Goal: Task Accomplishment & Management: Manage account settings

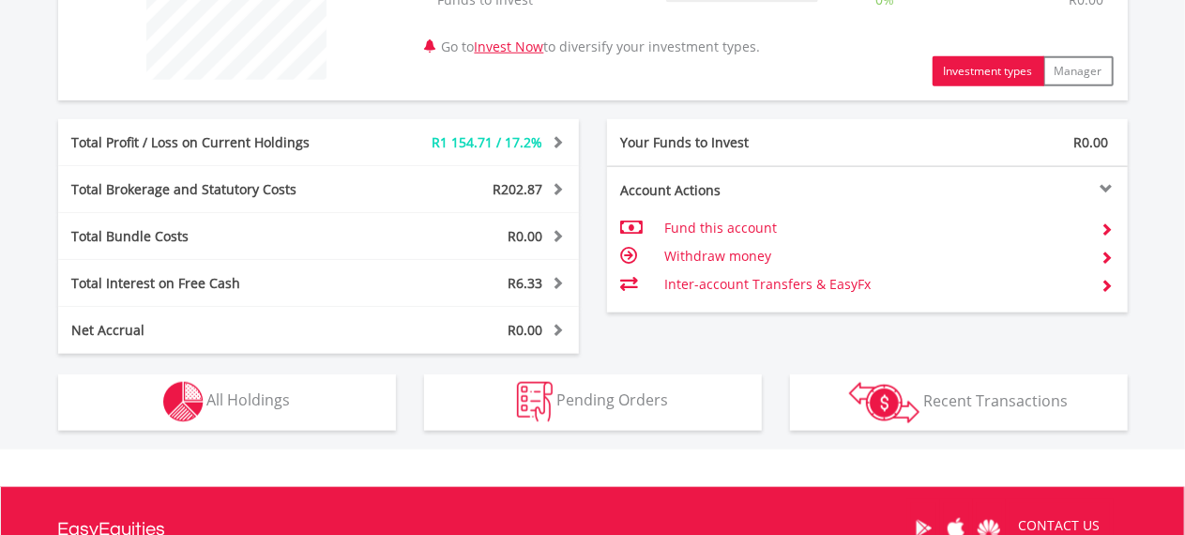
scroll to position [938, 0]
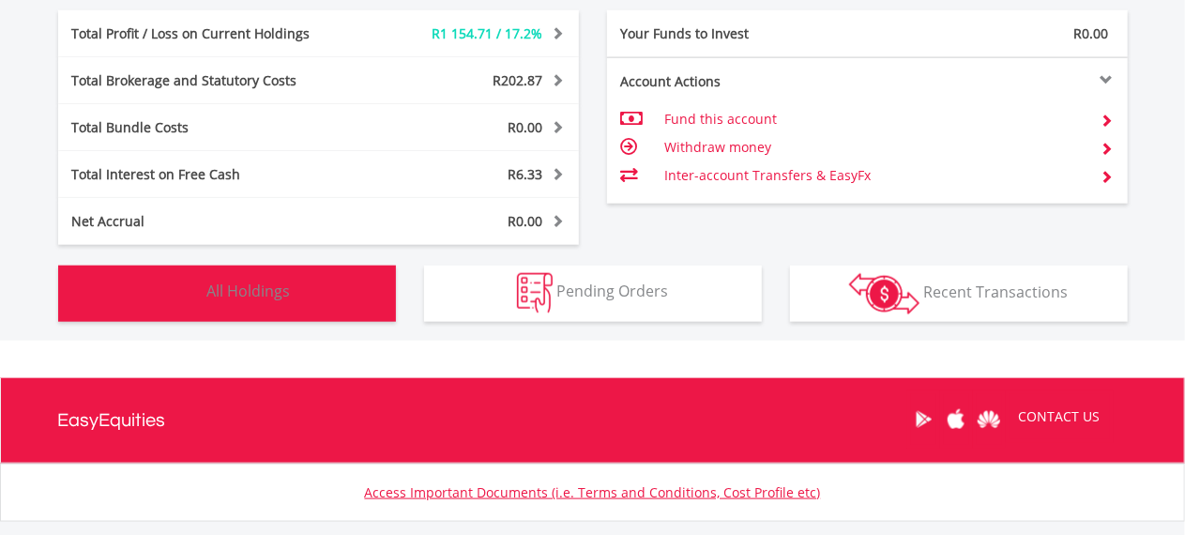
click at [274, 302] on button "Holdings All Holdings" at bounding box center [227, 294] width 338 height 56
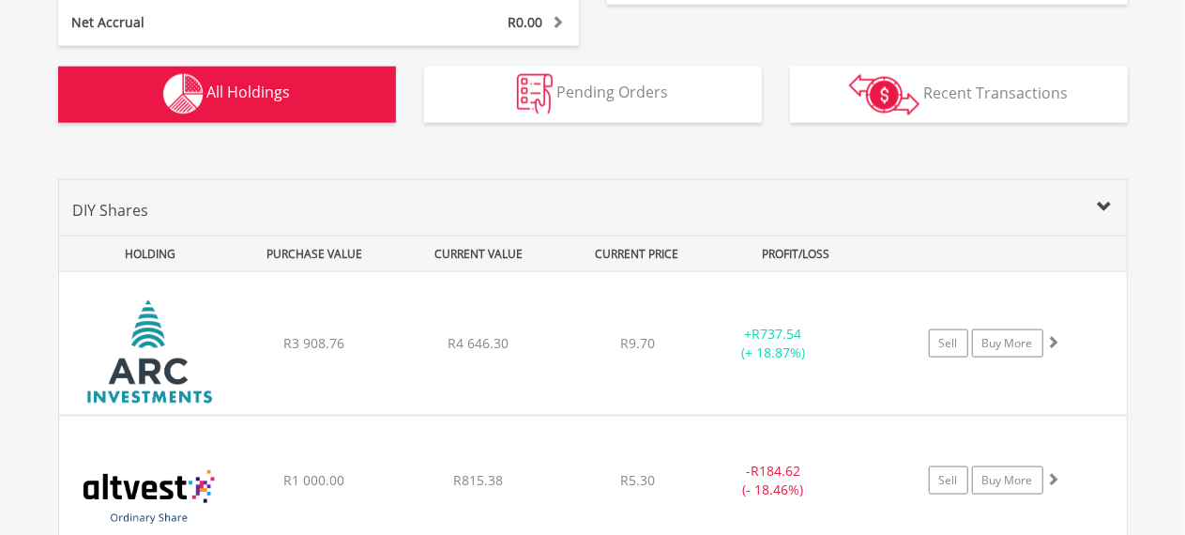
scroll to position [1126, 0]
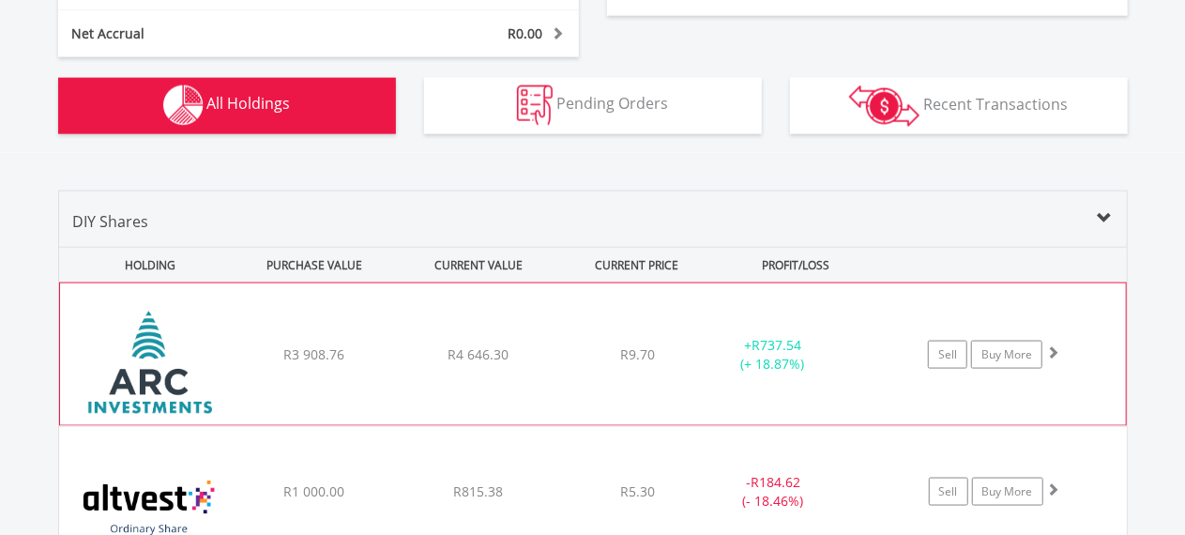
click at [785, 350] on span "R737.54" at bounding box center [777, 345] width 50 height 18
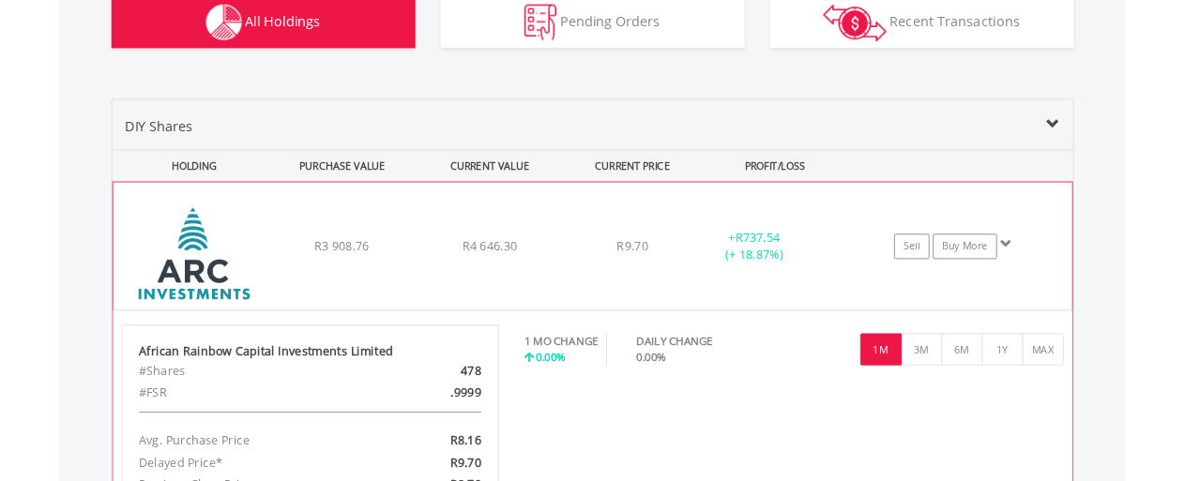
scroll to position [1314, 0]
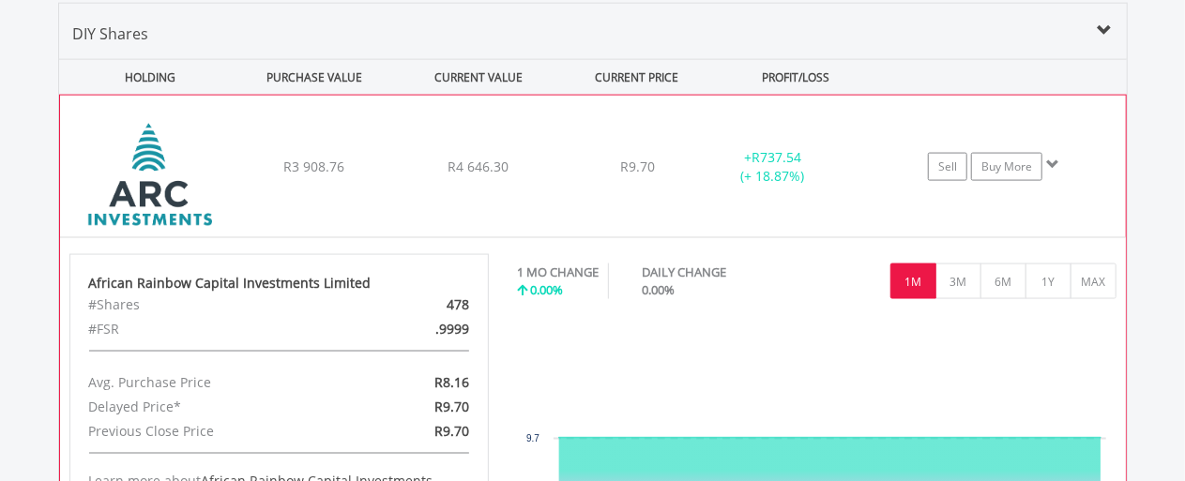
drag, startPoint x: 450, startPoint y: 302, endPoint x: 471, endPoint y: 304, distance: 20.7
click at [471, 304] on div "478" at bounding box center [415, 305] width 136 height 24
copy div "478"
drag, startPoint x: 507, startPoint y: 167, endPoint x: 458, endPoint y: 161, distance: 49.1
click at [458, 161] on span "R4 646.30" at bounding box center [478, 167] width 61 height 18
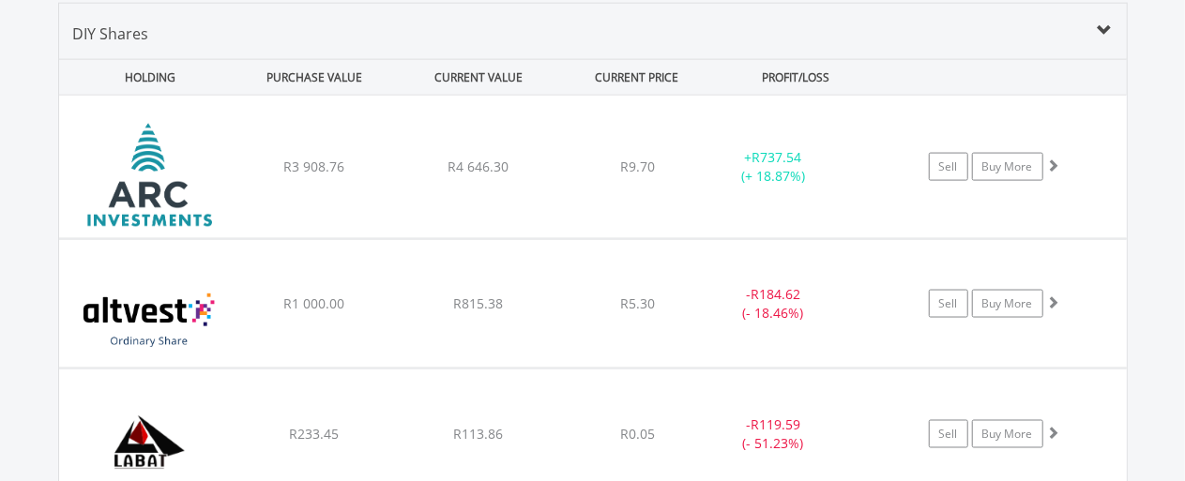
click at [646, 26] on div "DIY Shares" at bounding box center [593, 41] width 1068 height 37
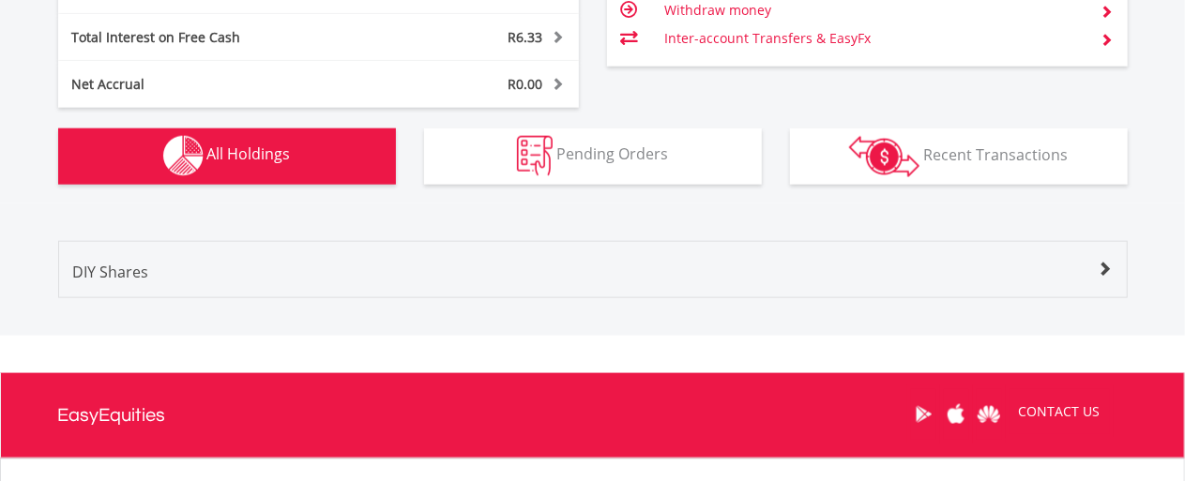
scroll to position [1046, 0]
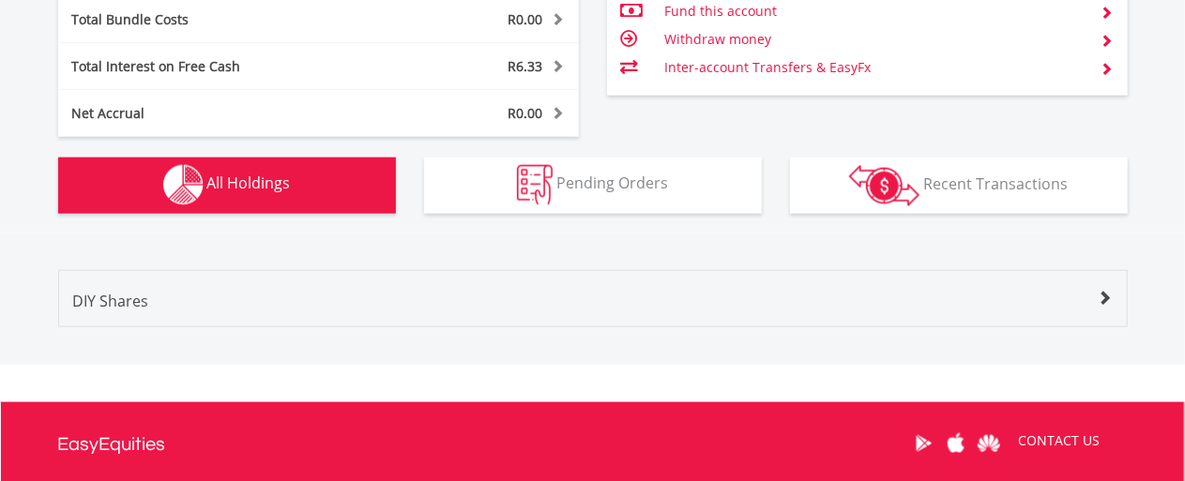
click at [300, 193] on button "Holdings All Holdings" at bounding box center [227, 186] width 338 height 56
click at [250, 186] on span "All Holdings" at bounding box center [249, 184] width 84 height 21
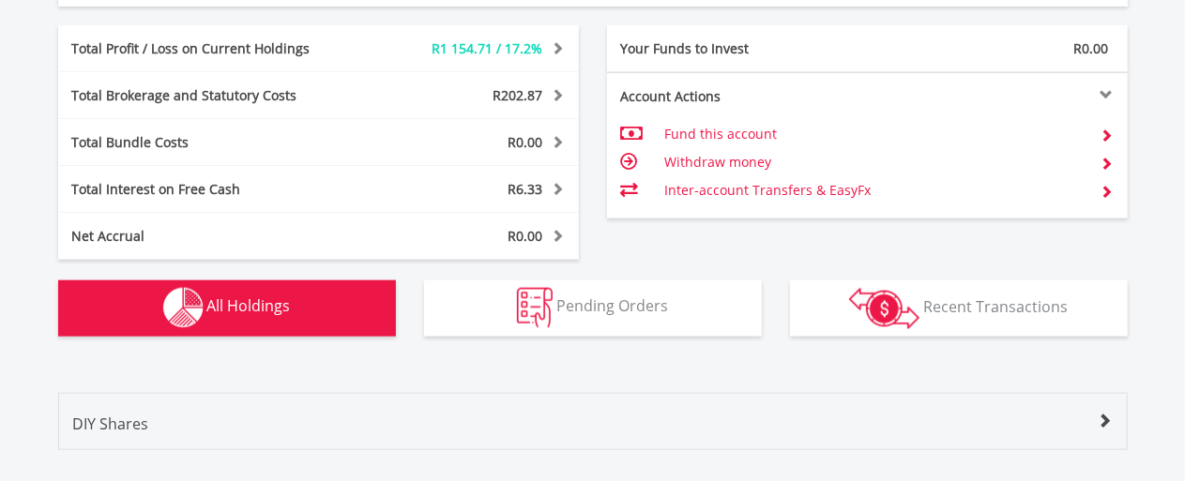
scroll to position [952, 0]
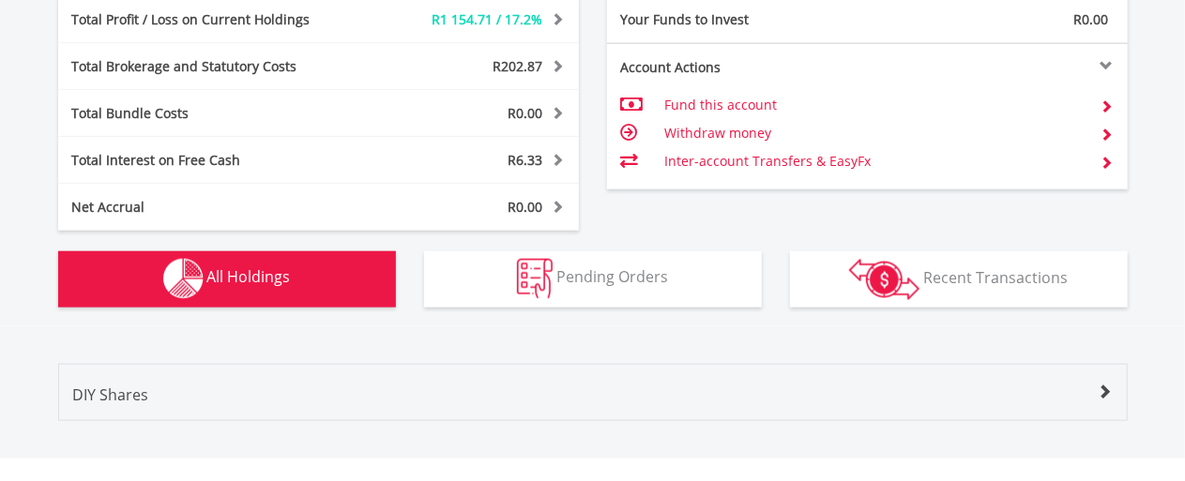
click at [309, 280] on button "Holdings All Holdings" at bounding box center [227, 279] width 338 height 56
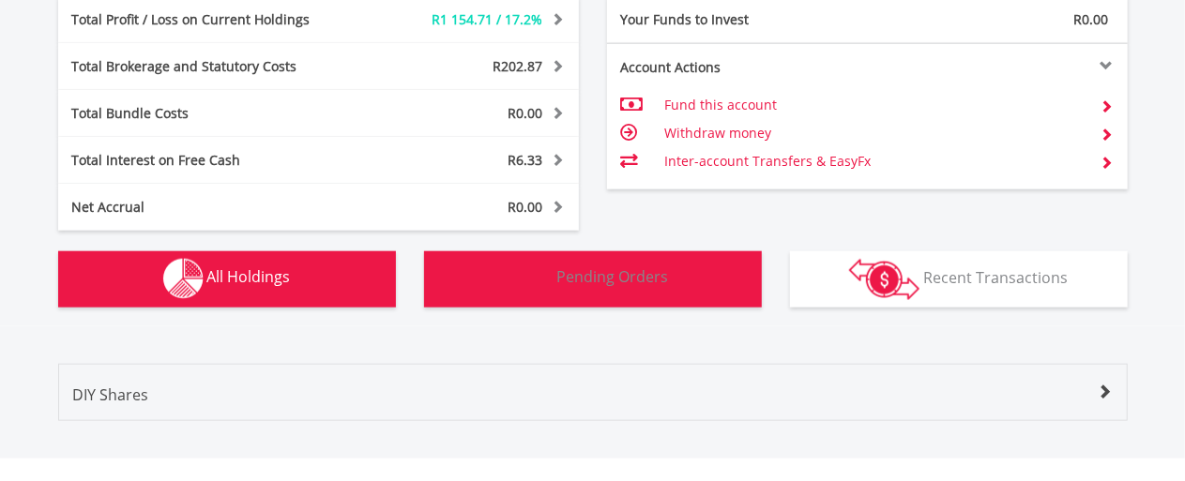
click at [619, 279] on span "Pending Orders" at bounding box center [612, 277] width 112 height 21
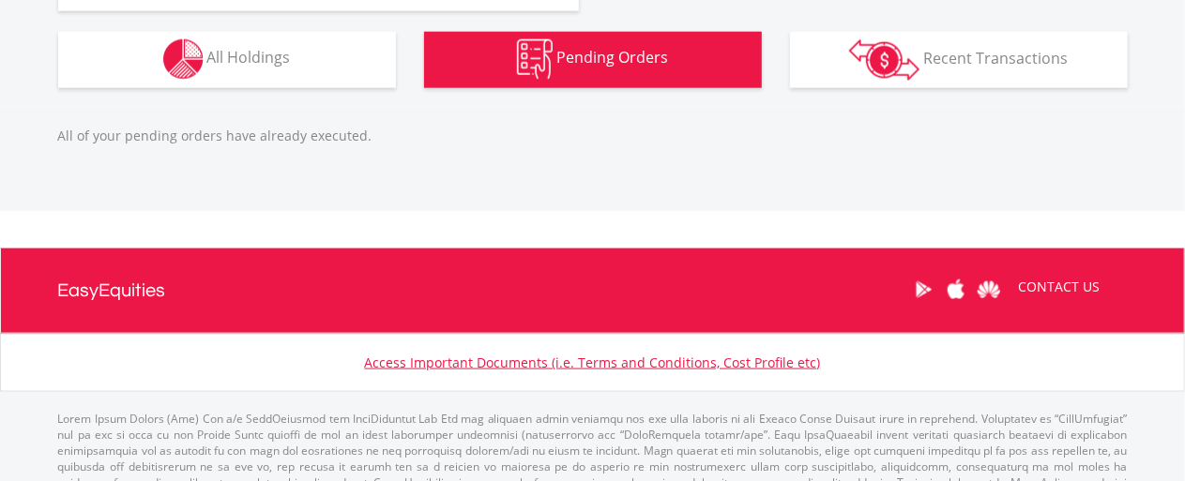
scroll to position [1206, 0]
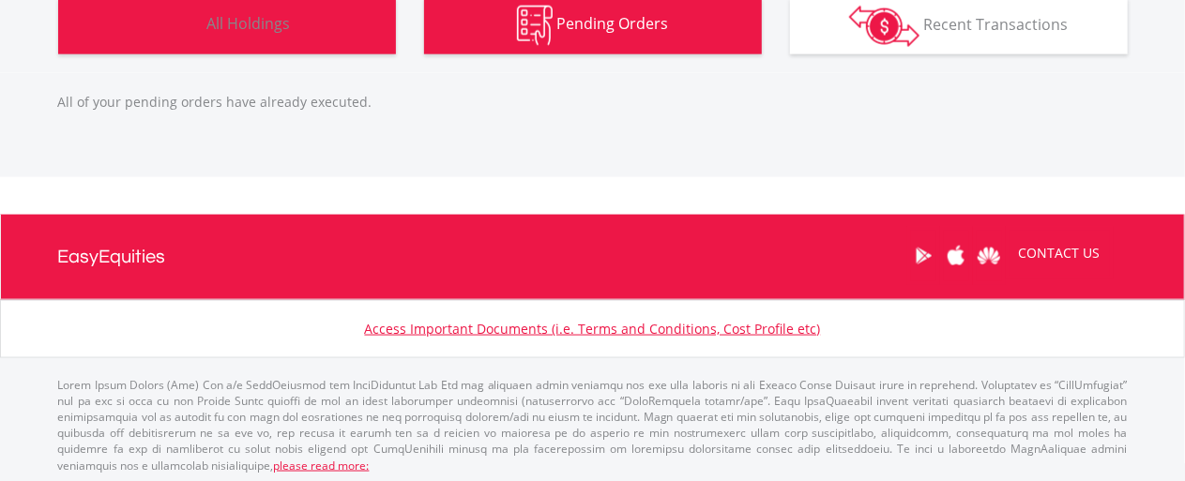
click at [271, 32] on span "All Holdings" at bounding box center [249, 24] width 84 height 21
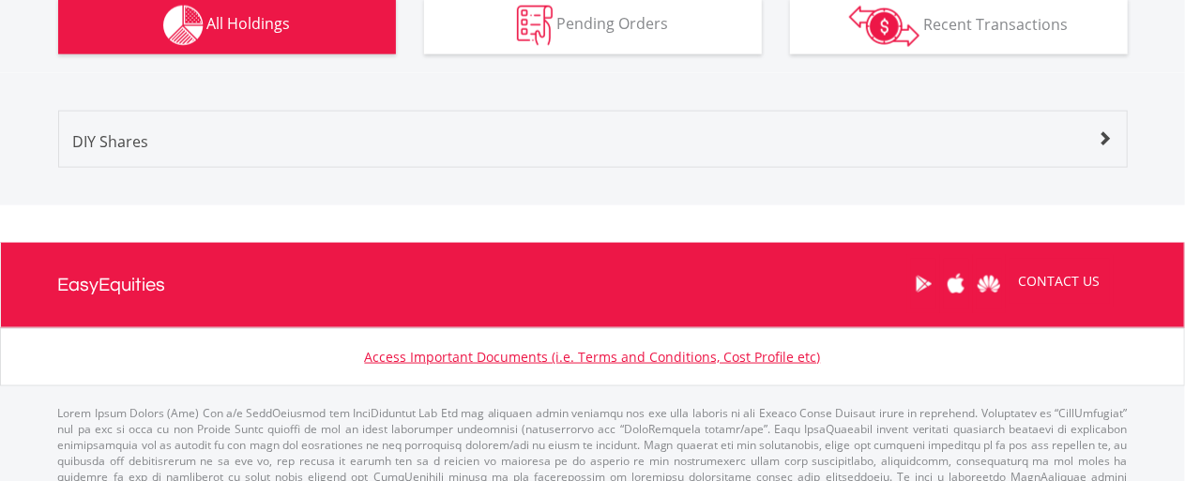
click at [1102, 138] on span at bounding box center [1105, 138] width 15 height 15
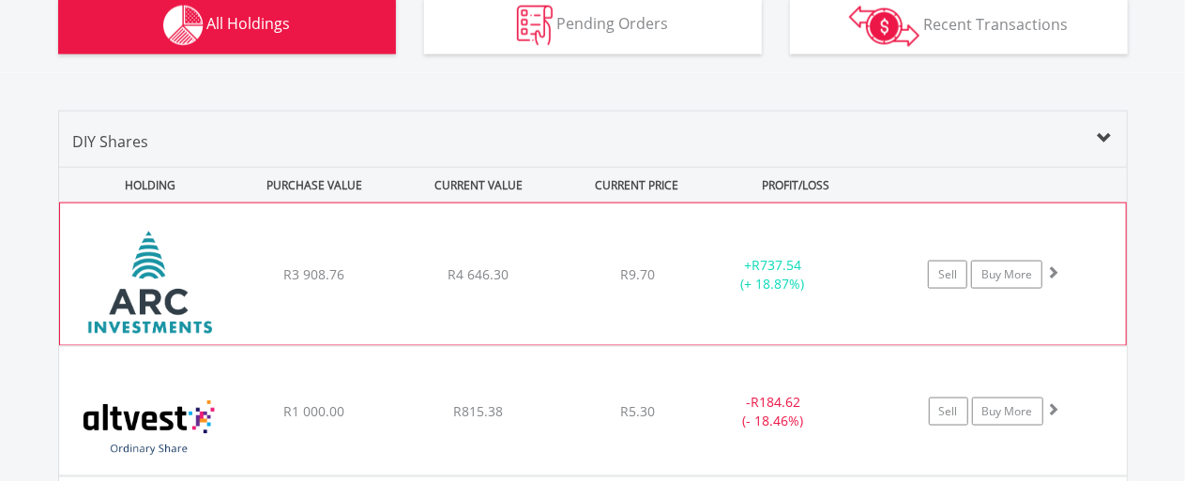
click at [1053, 273] on span at bounding box center [1052, 272] width 13 height 13
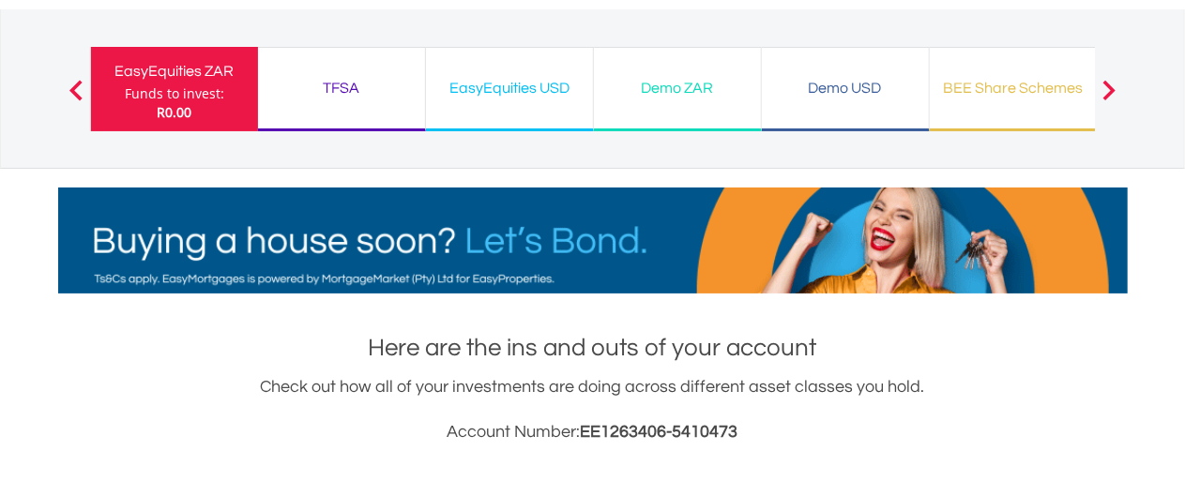
scroll to position [0, 0]
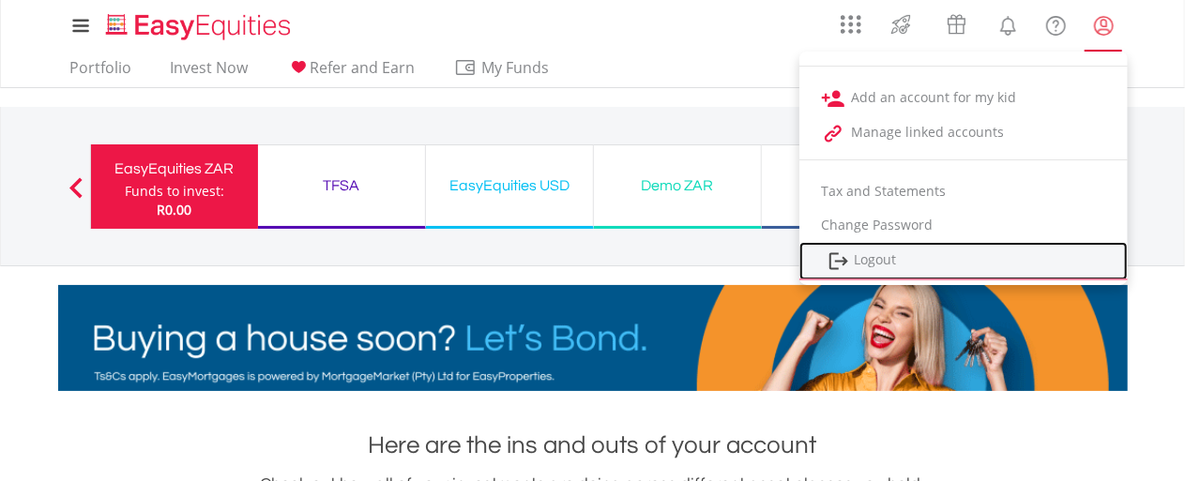
click at [916, 259] on link "Logout" at bounding box center [964, 261] width 328 height 38
